Goal: Task Accomplishment & Management: Use online tool/utility

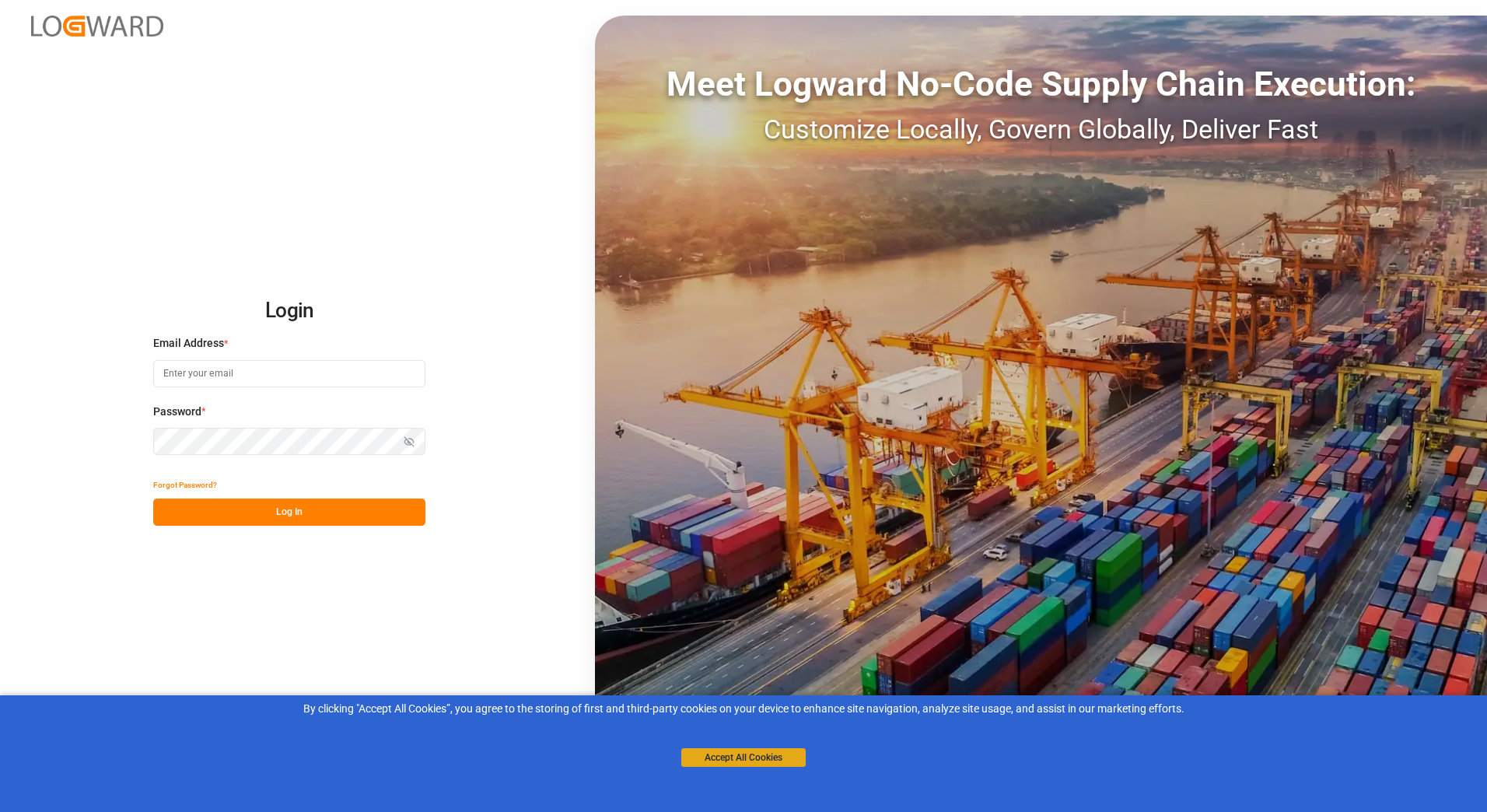
type input "[PERSON_NAME][EMAIL_ADDRESS][DOMAIN_NAME]"
click at [734, 760] on button "Accept All Cookies" at bounding box center [744, 758] width 125 height 19
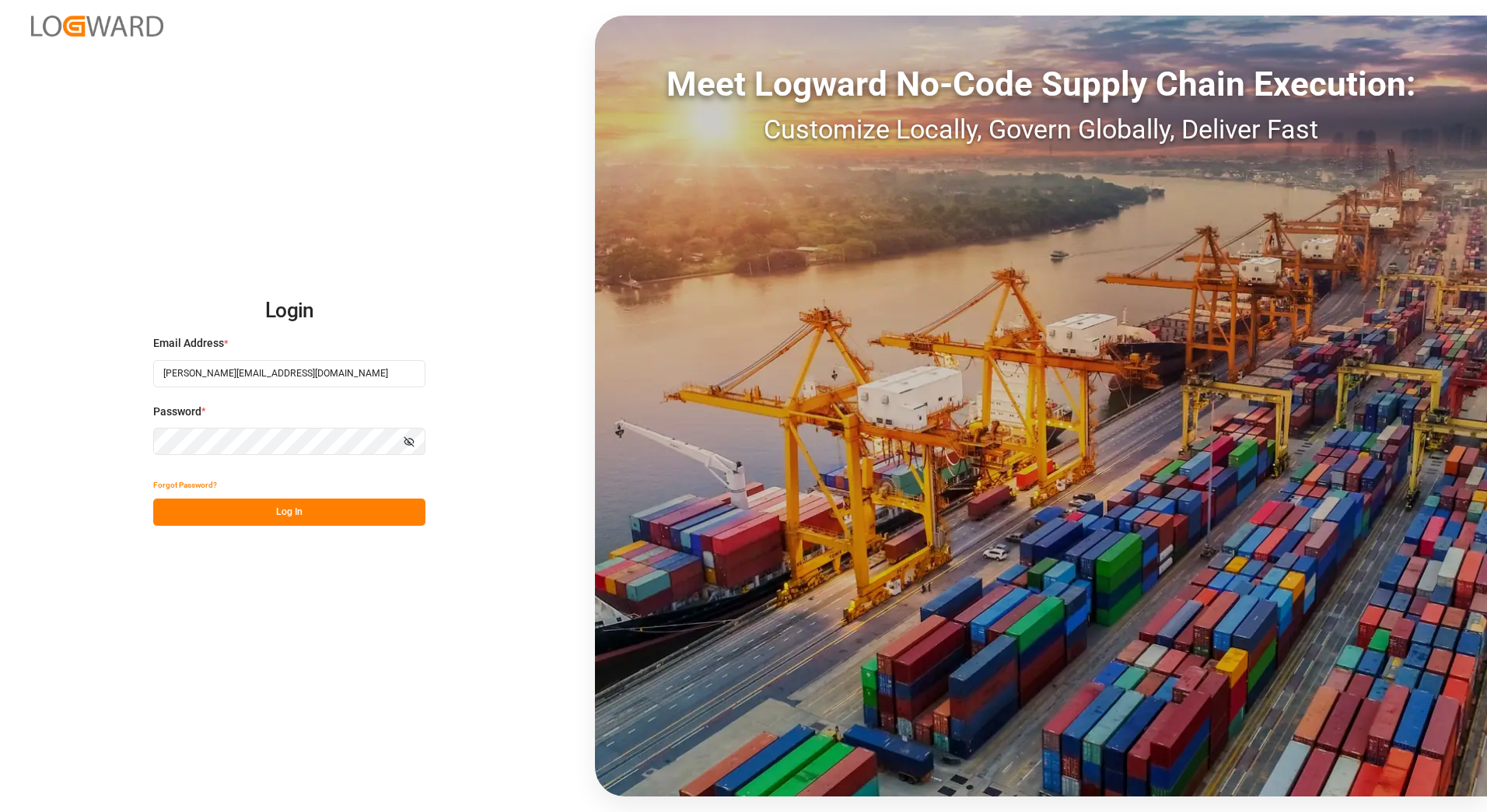
click at [287, 505] on button "Log In" at bounding box center [289, 512] width 272 height 28
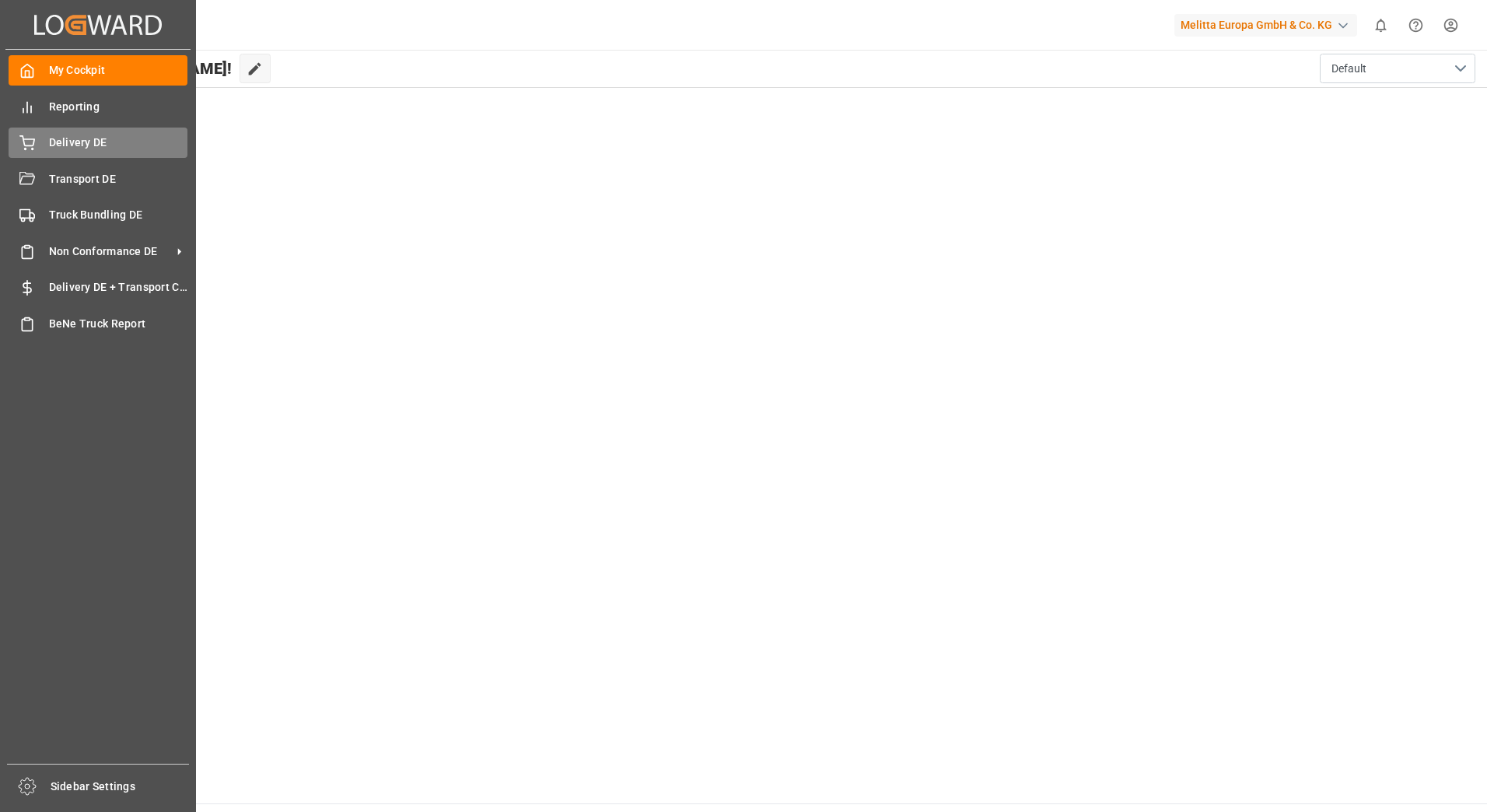
click at [35, 133] on div "Delivery DE Delivery DE" at bounding box center [98, 143] width 179 height 30
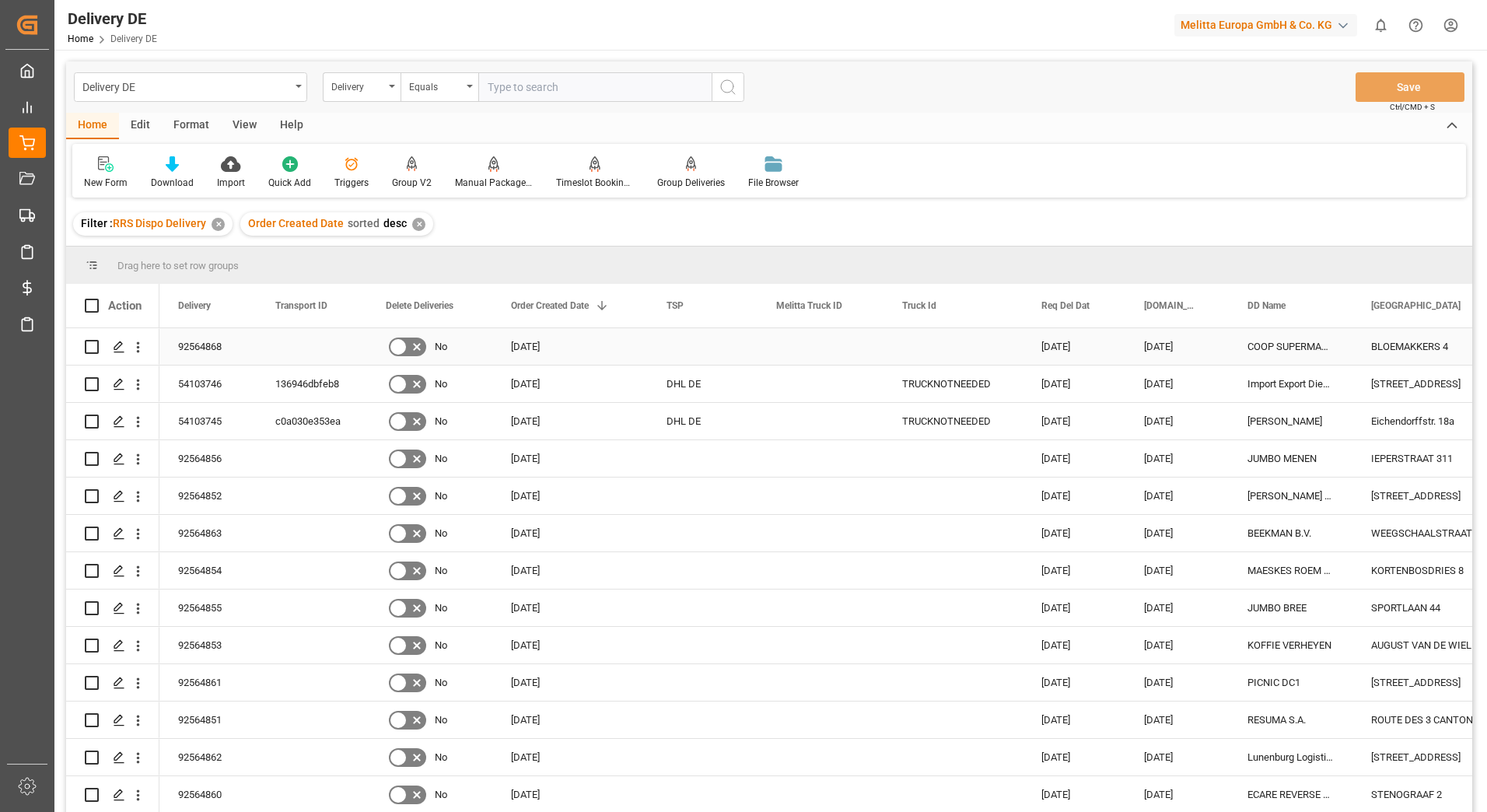
click at [89, 347] on input "Press Space to toggle row selection (unchecked)" at bounding box center [91, 347] width 14 height 14
checkbox input "true"
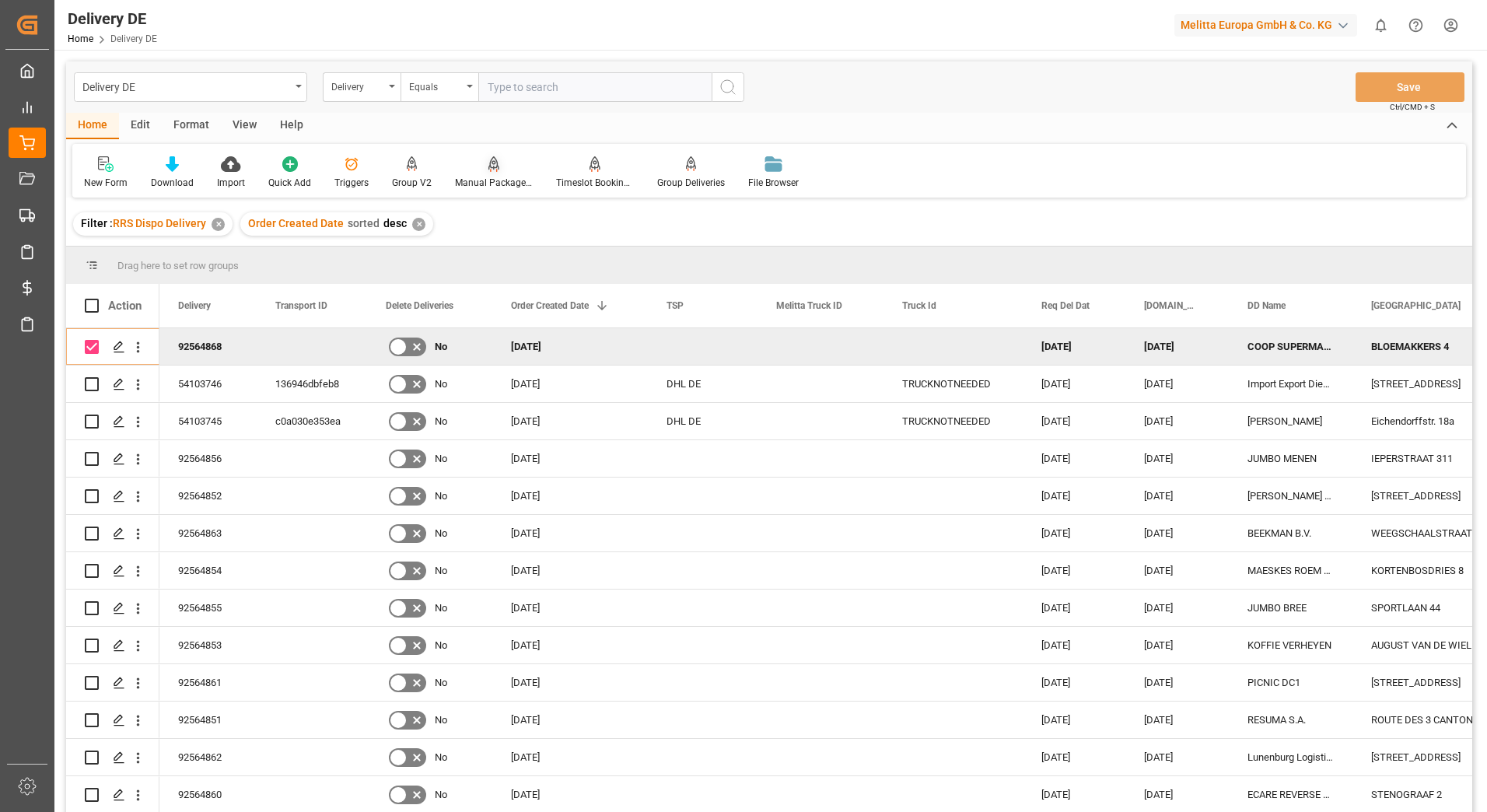
click at [490, 183] on div "Manual Package TypeDetermination" at bounding box center [494, 183] width 78 height 14
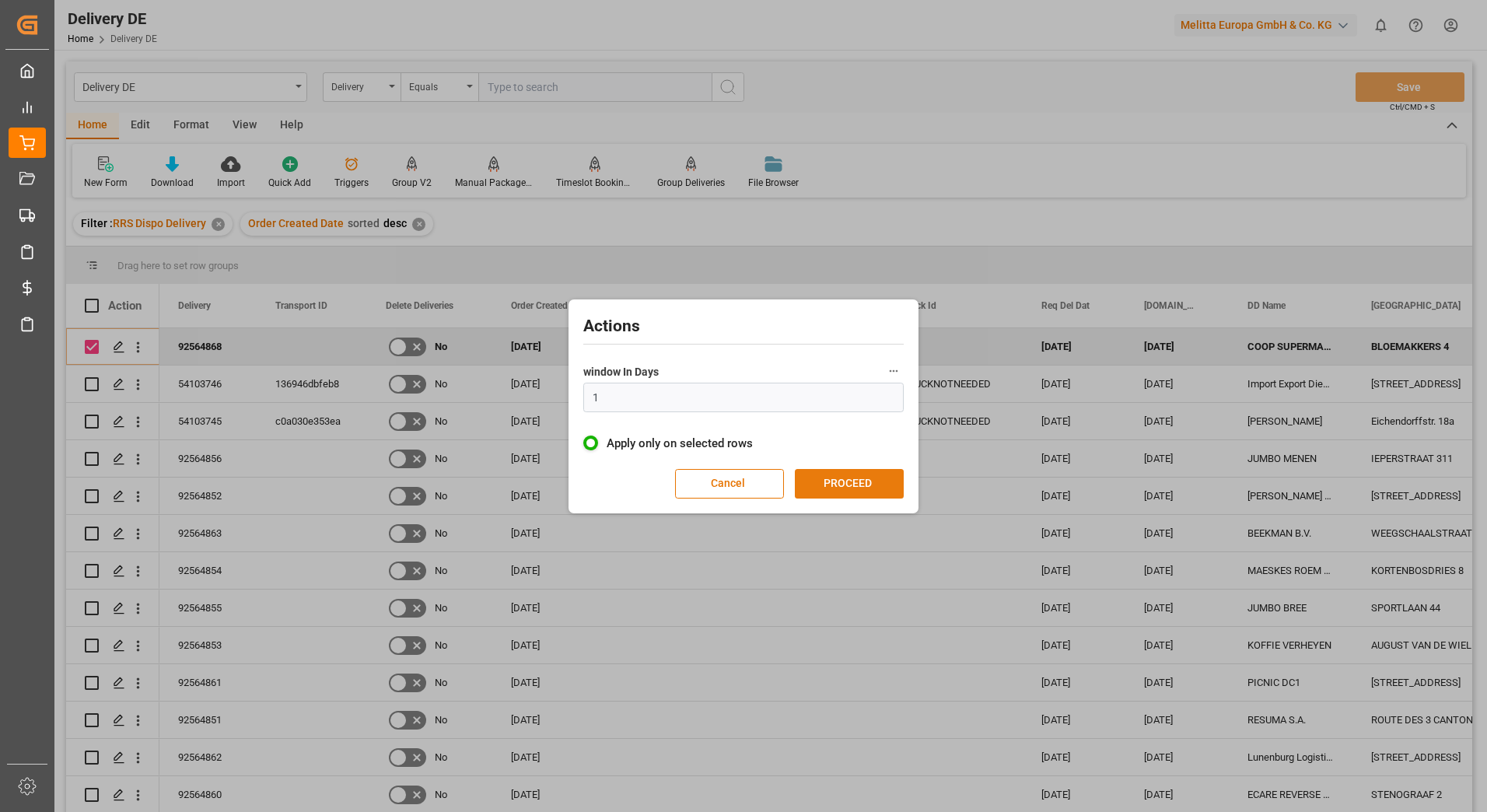
click at [847, 483] on button "PROCEED" at bounding box center [849, 484] width 109 height 30
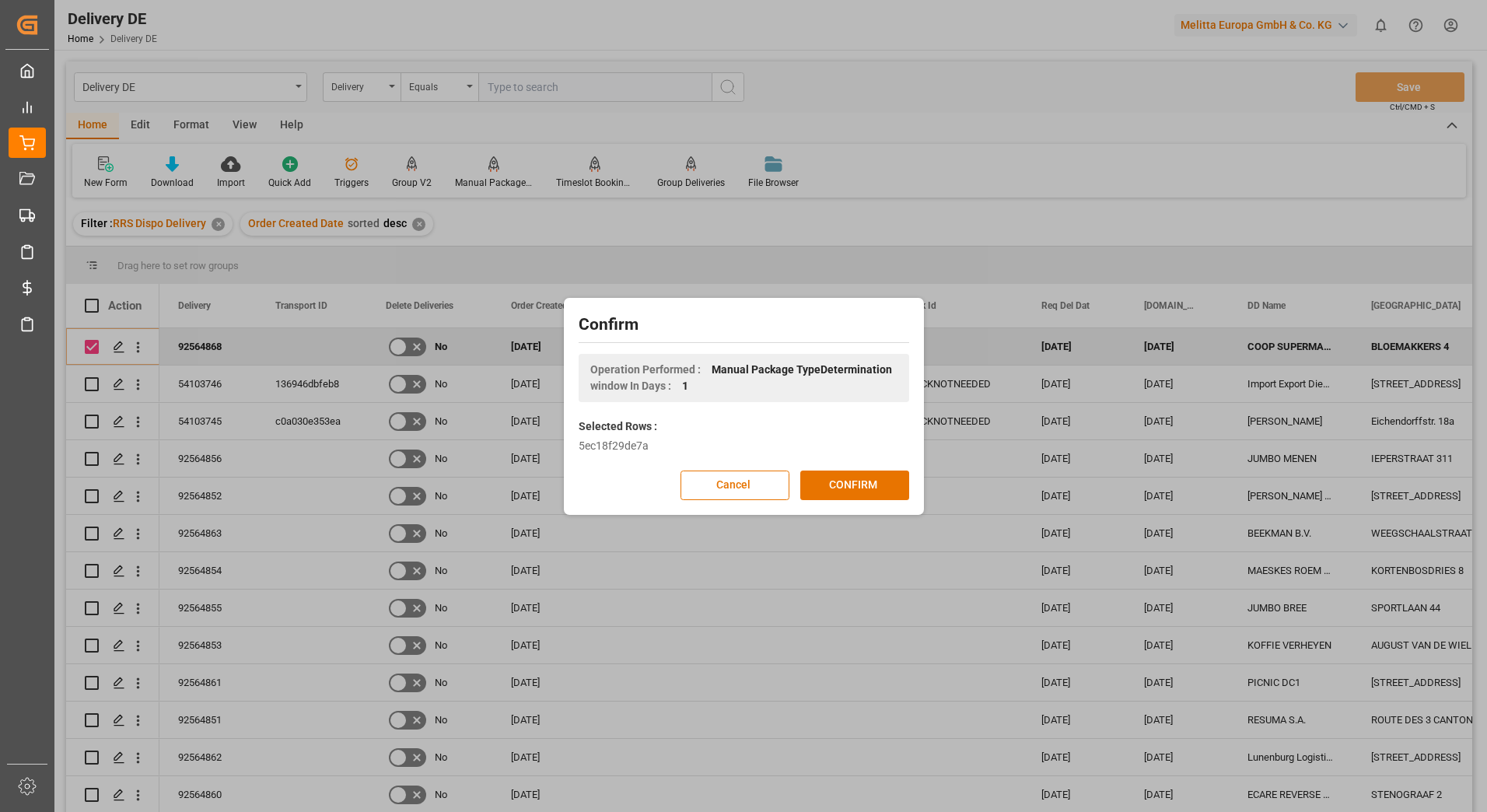
click at [847, 483] on button "CONFIRM" at bounding box center [855, 485] width 109 height 30
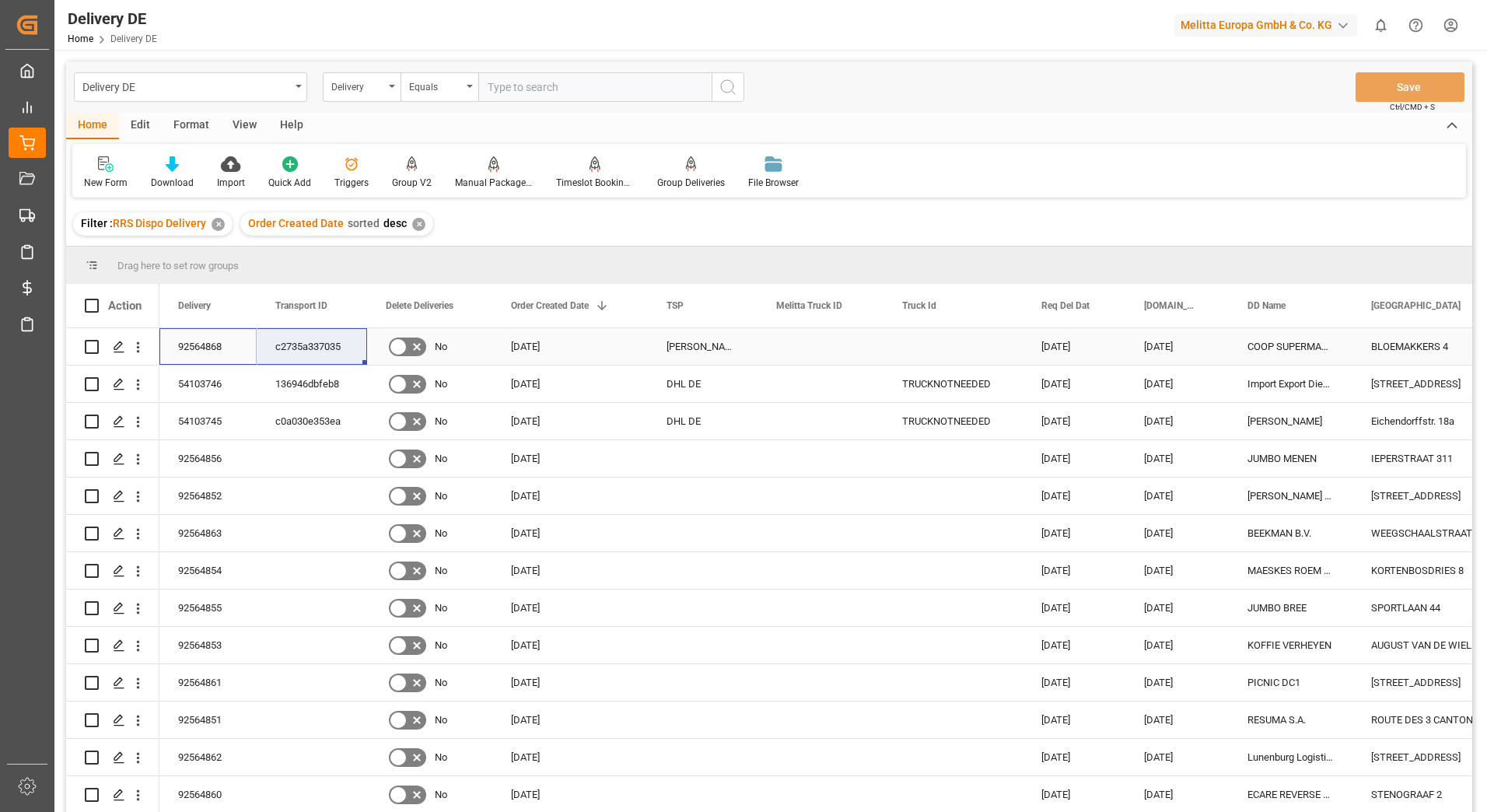
drag, startPoint x: 176, startPoint y: 339, endPoint x: 318, endPoint y: 355, distance: 142.9
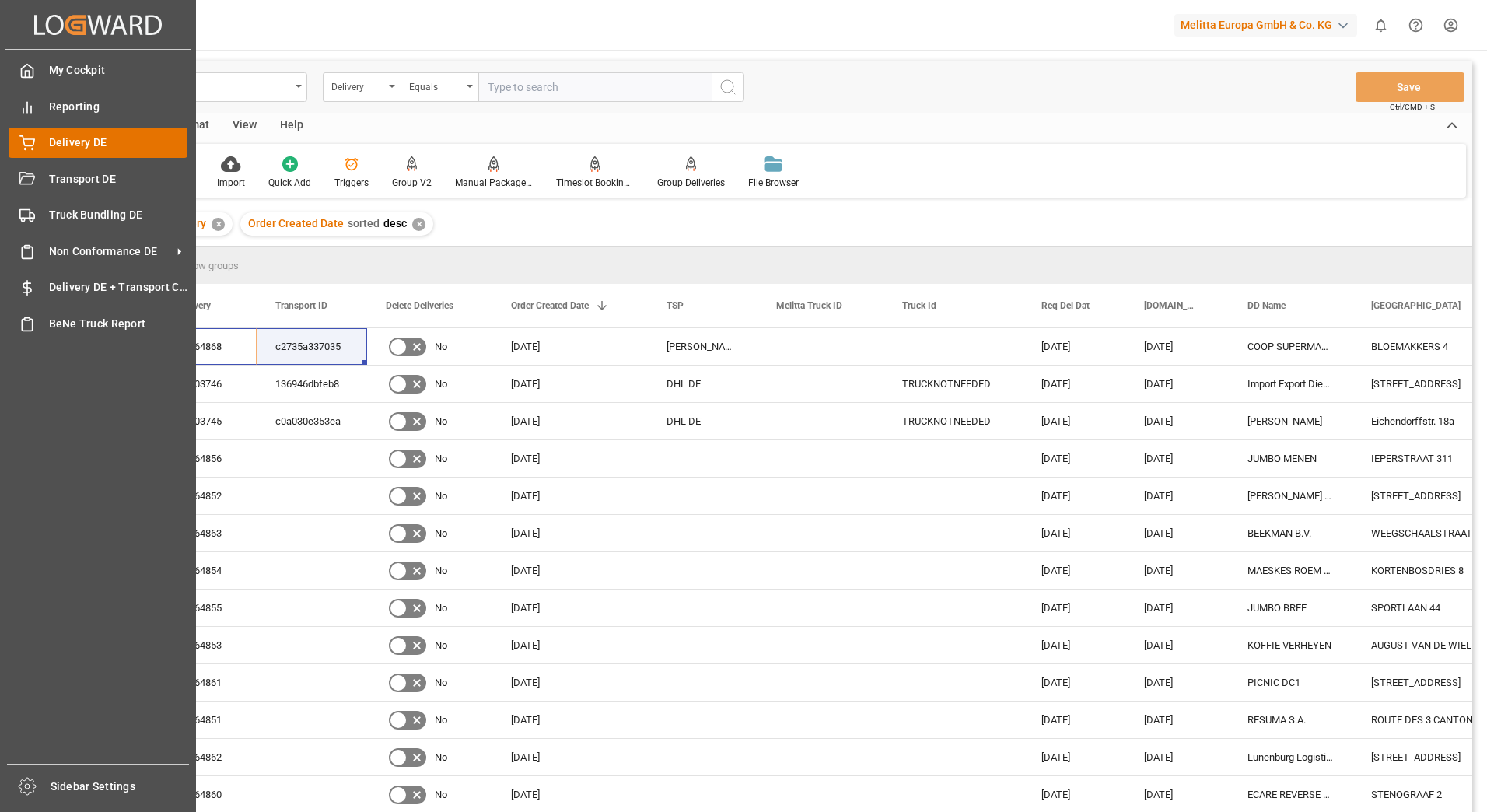
click at [27, 133] on div "Delivery DE Delivery DE" at bounding box center [98, 143] width 179 height 30
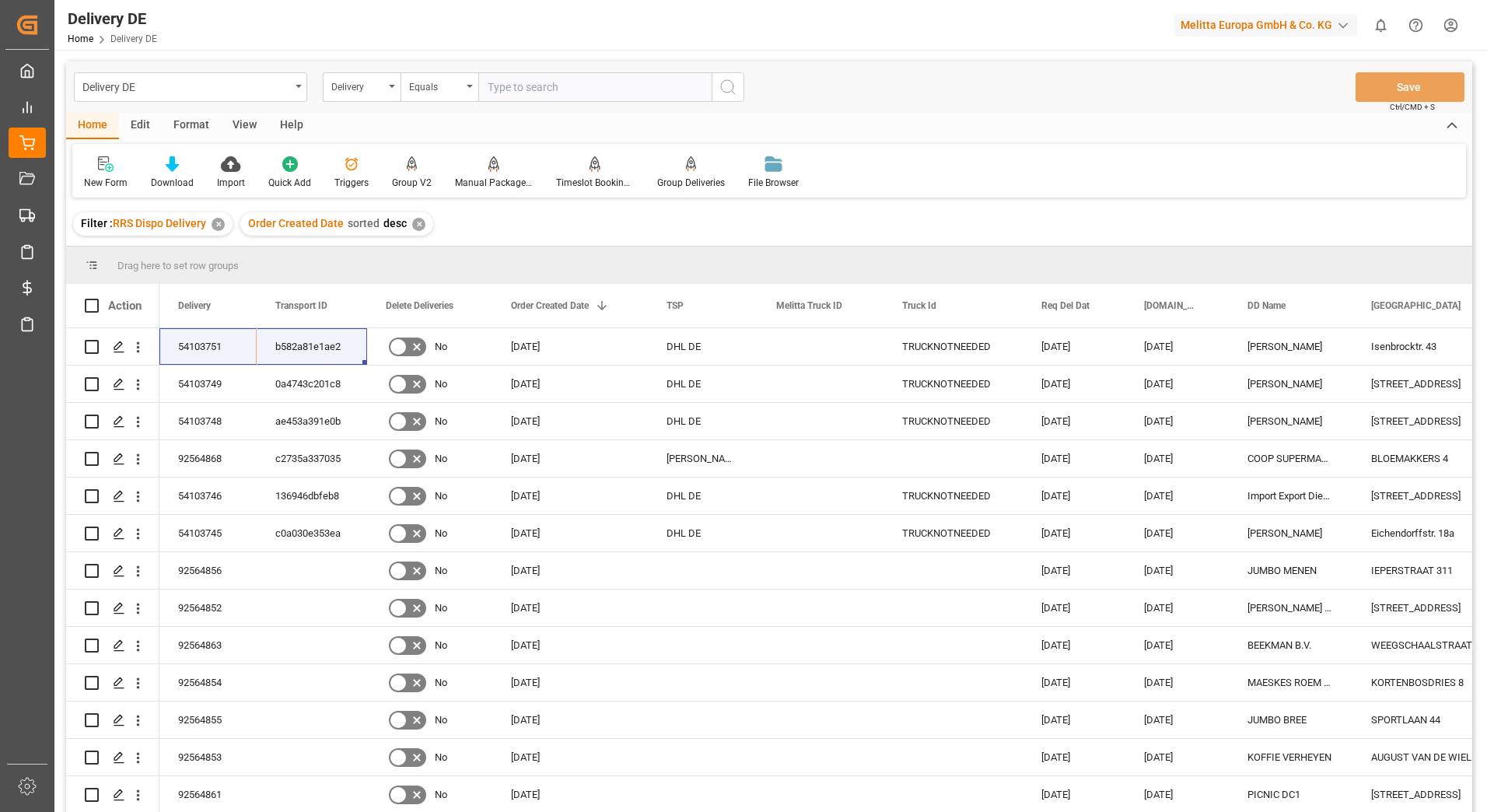
click at [415, 224] on div "✕" at bounding box center [419, 225] width 13 height 13
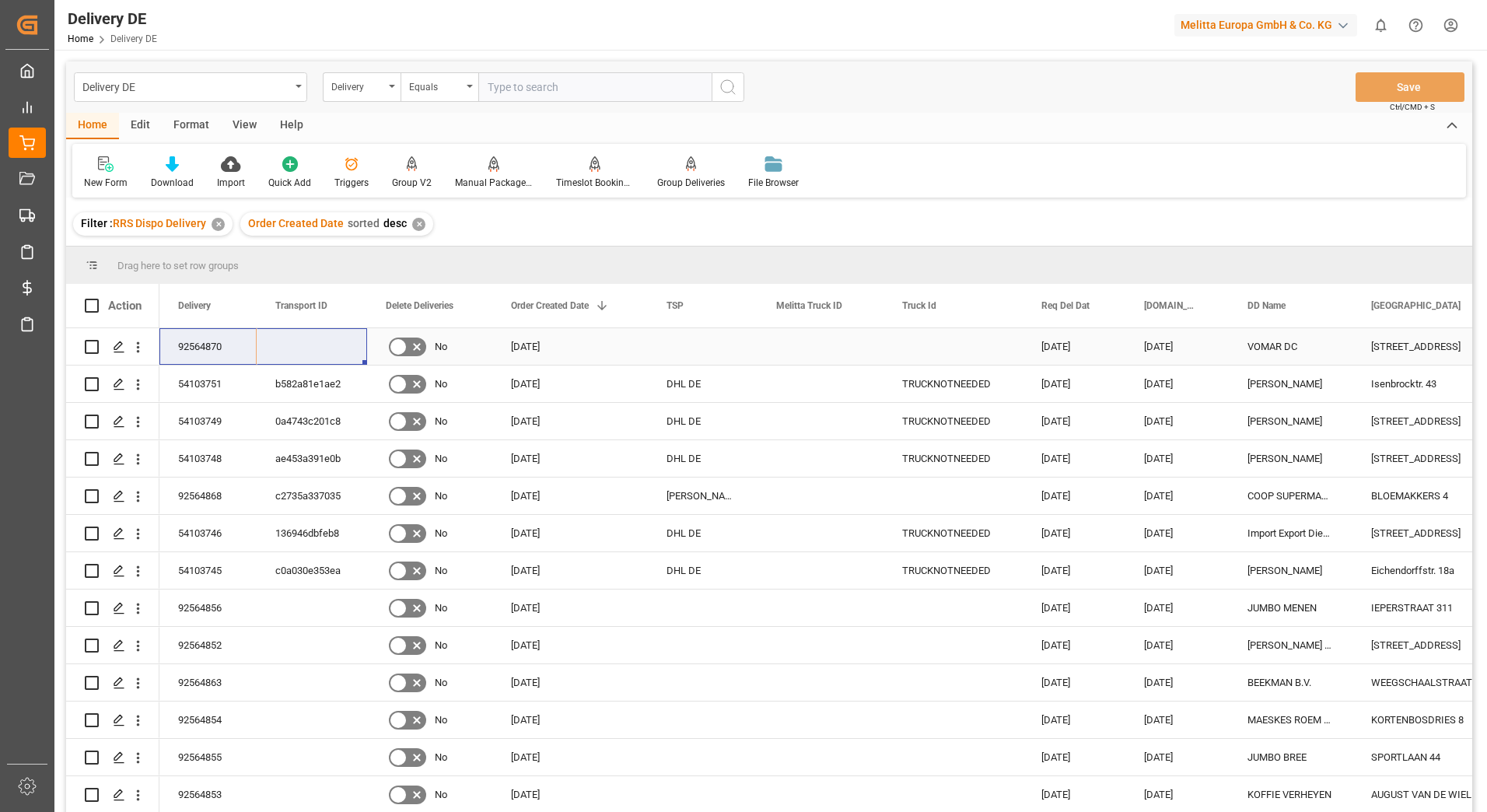
click at [93, 347] on input "Press Space to toggle row selection (unchecked)" at bounding box center [91, 347] width 14 height 14
checkbox input "true"
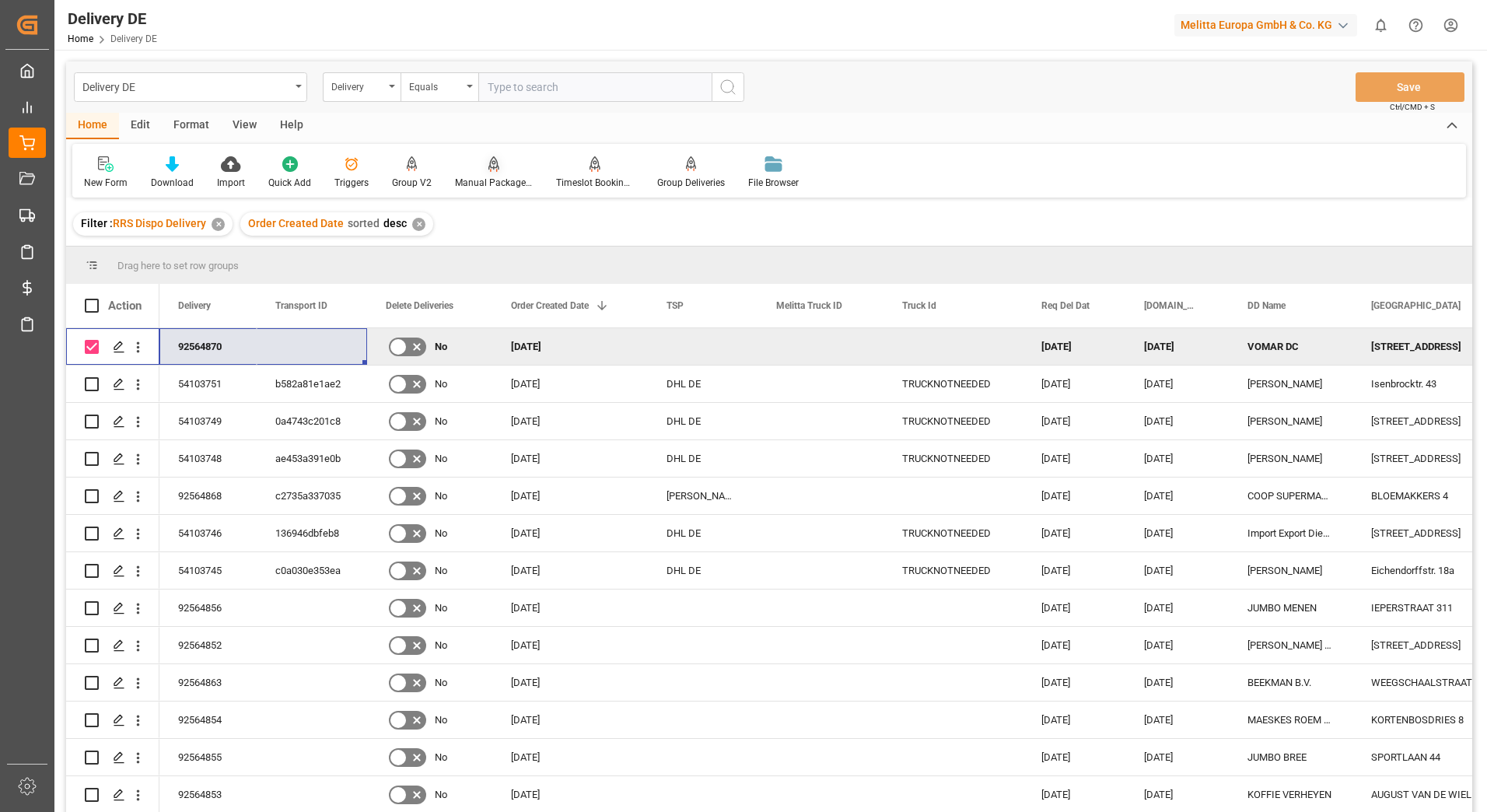
click at [510, 177] on div "Manual Package TypeDetermination" at bounding box center [494, 183] width 78 height 14
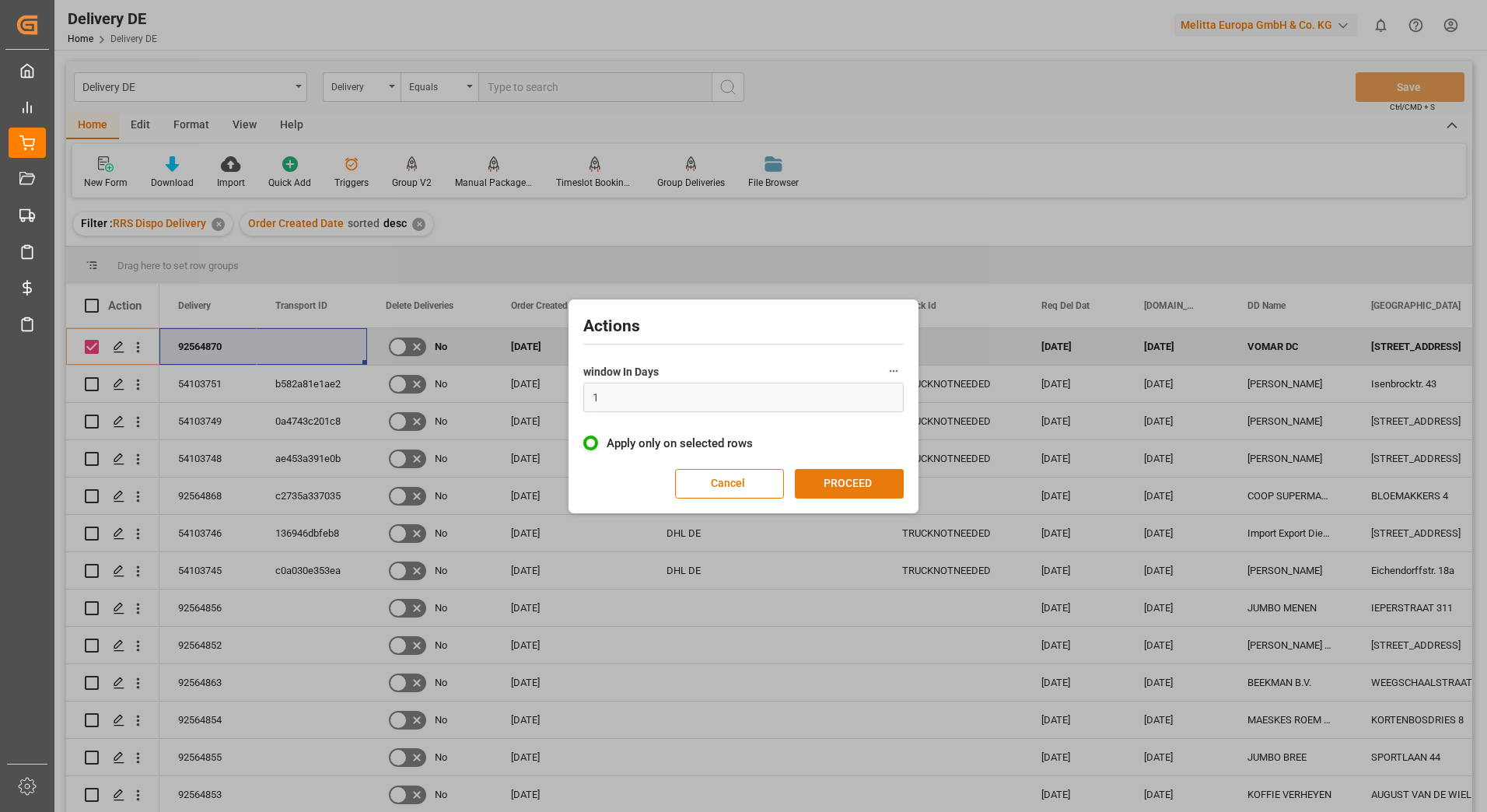
click at [826, 480] on button "PROCEED" at bounding box center [849, 484] width 109 height 30
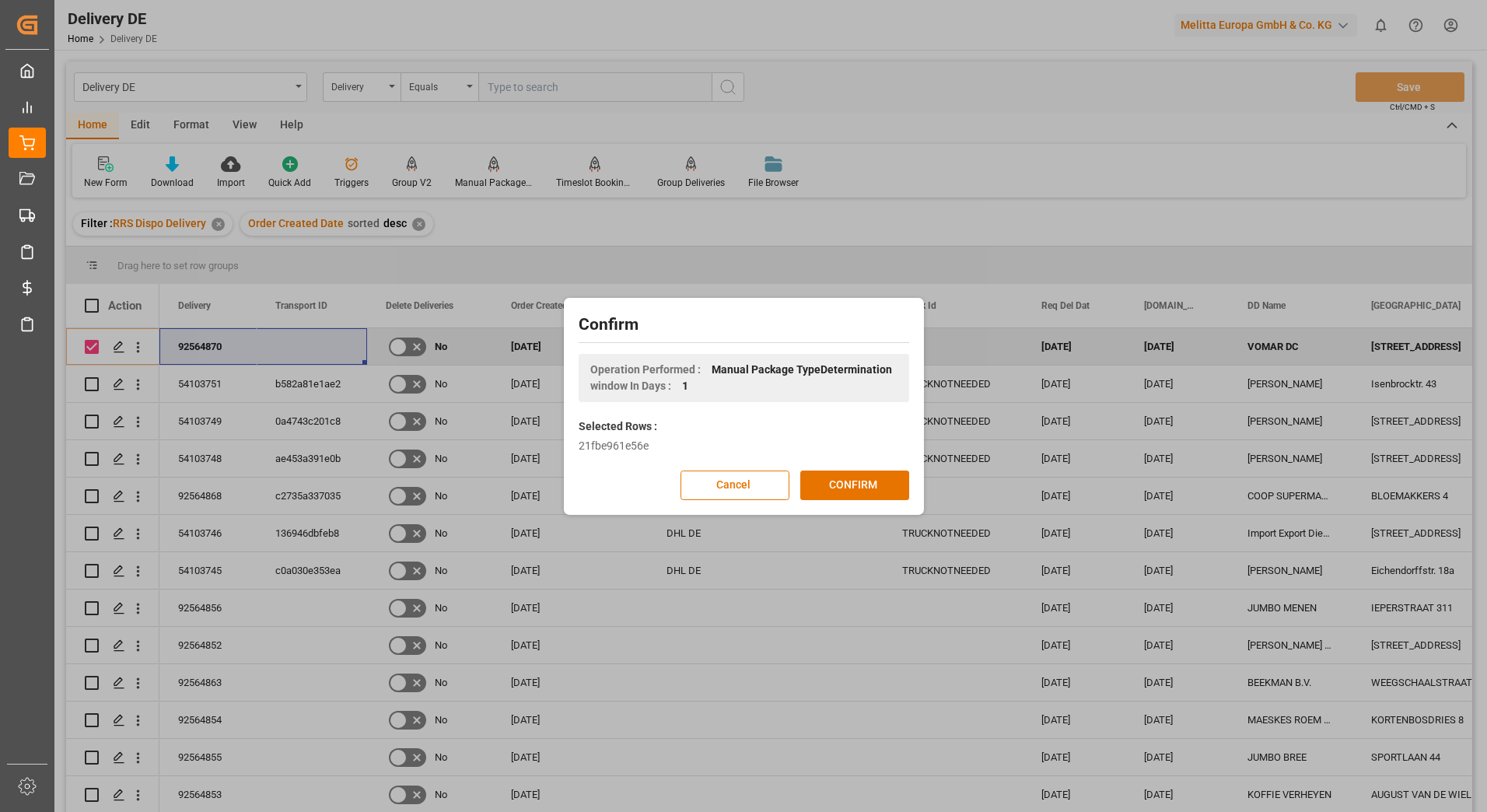
click at [826, 480] on button "CONFIRM" at bounding box center [855, 485] width 109 height 30
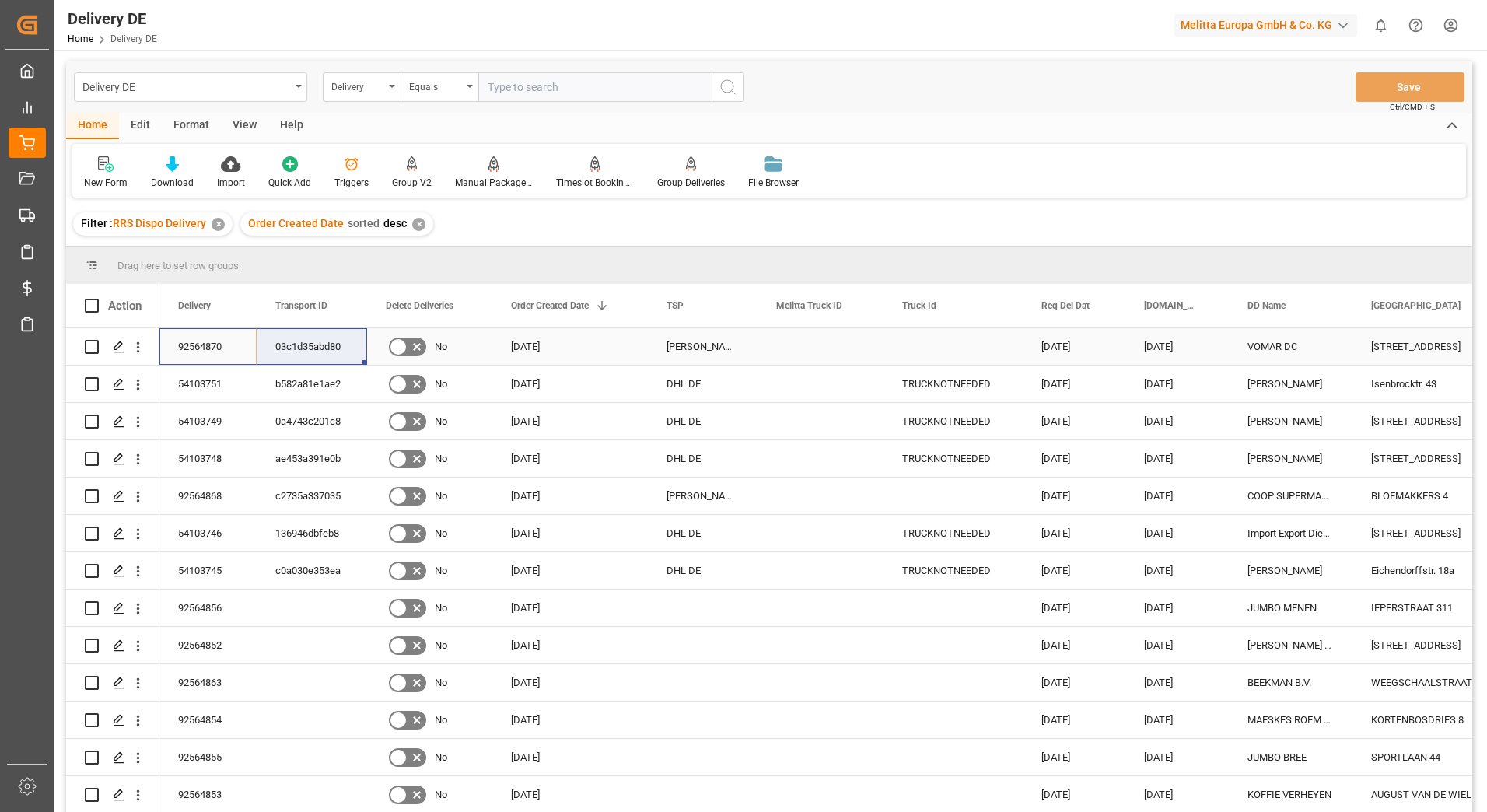
drag, startPoint x: 190, startPoint y: 340, endPoint x: 303, endPoint y: 340, distance: 113.0
